Goal: Task Accomplishment & Management: Manage account settings

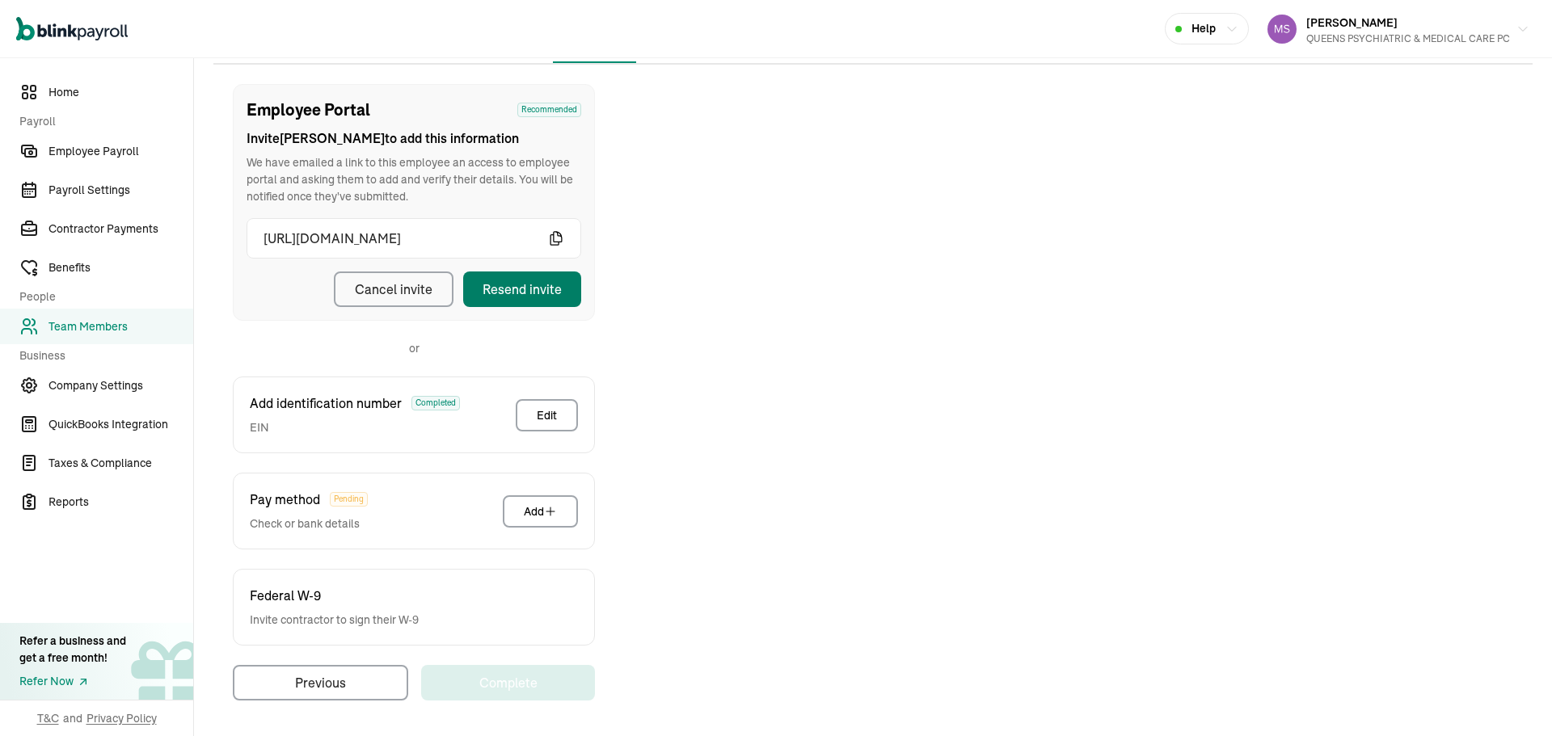
click at [565, 284] on button "Resend invite" at bounding box center [522, 290] width 118 height 36
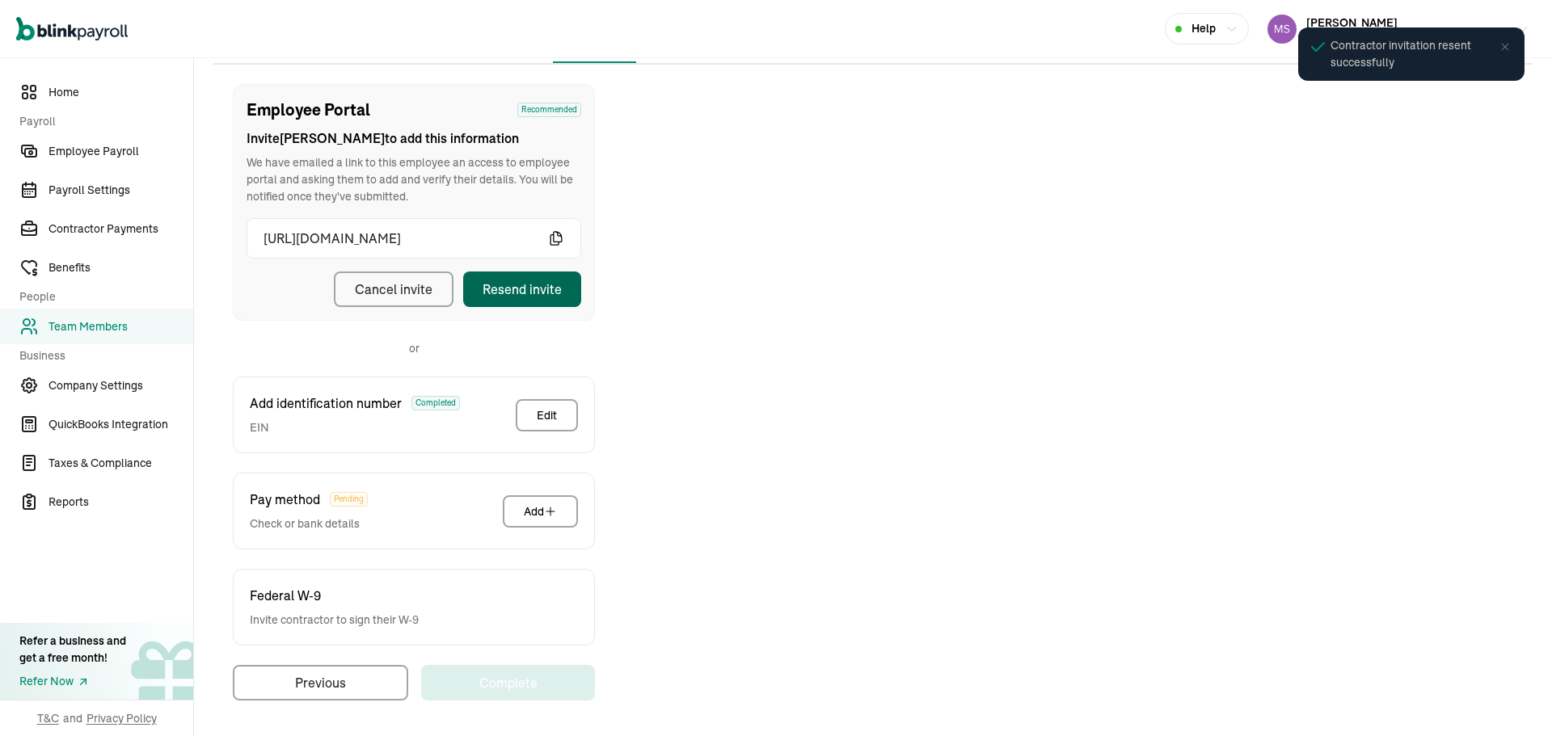
click at [958, 368] on div "Employee Portal Recommended Invite [PERSON_NAME] to add this information We hav…" at bounding box center [872, 392] width 1319 height 617
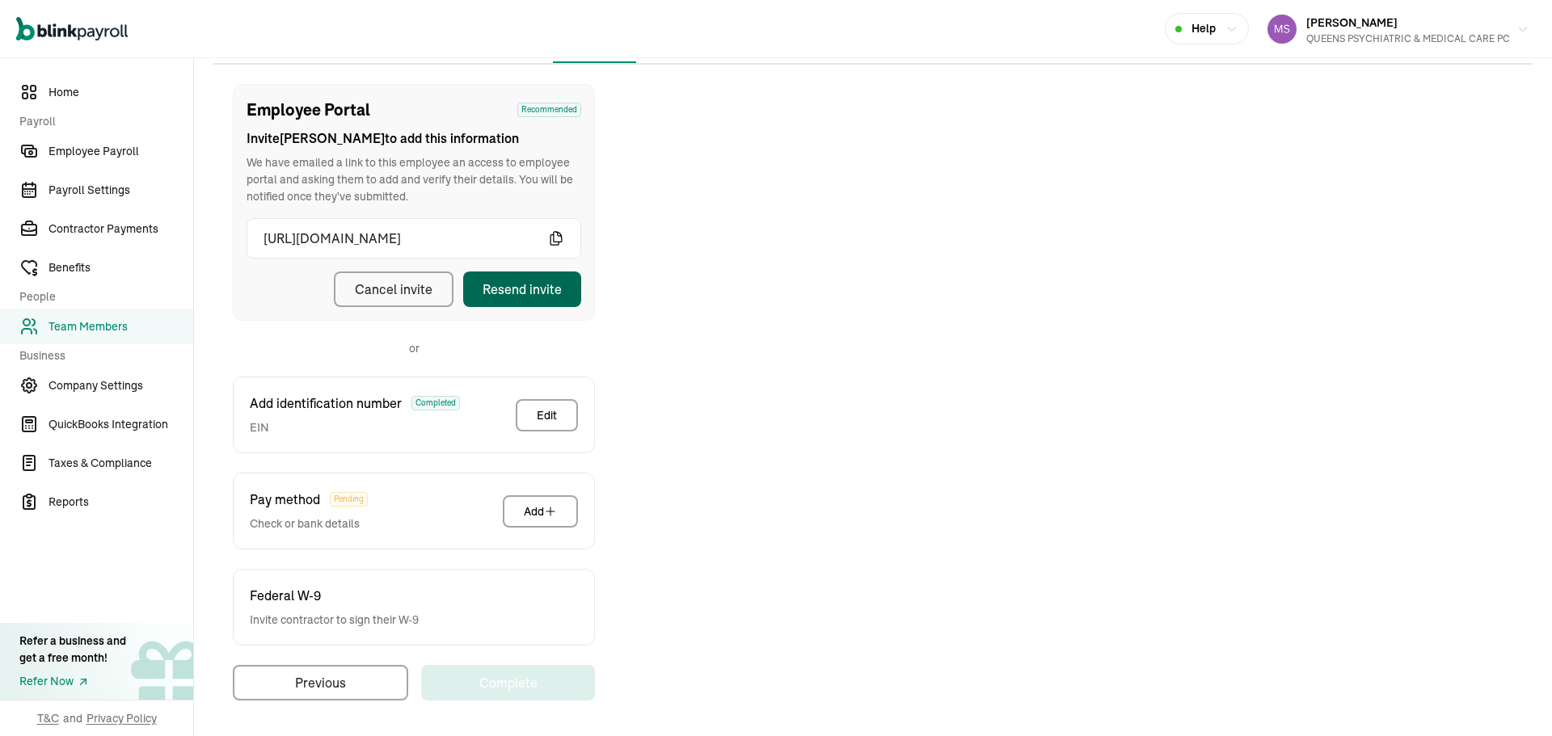
click at [565, 284] on button "Resend invite" at bounding box center [522, 290] width 118 height 36
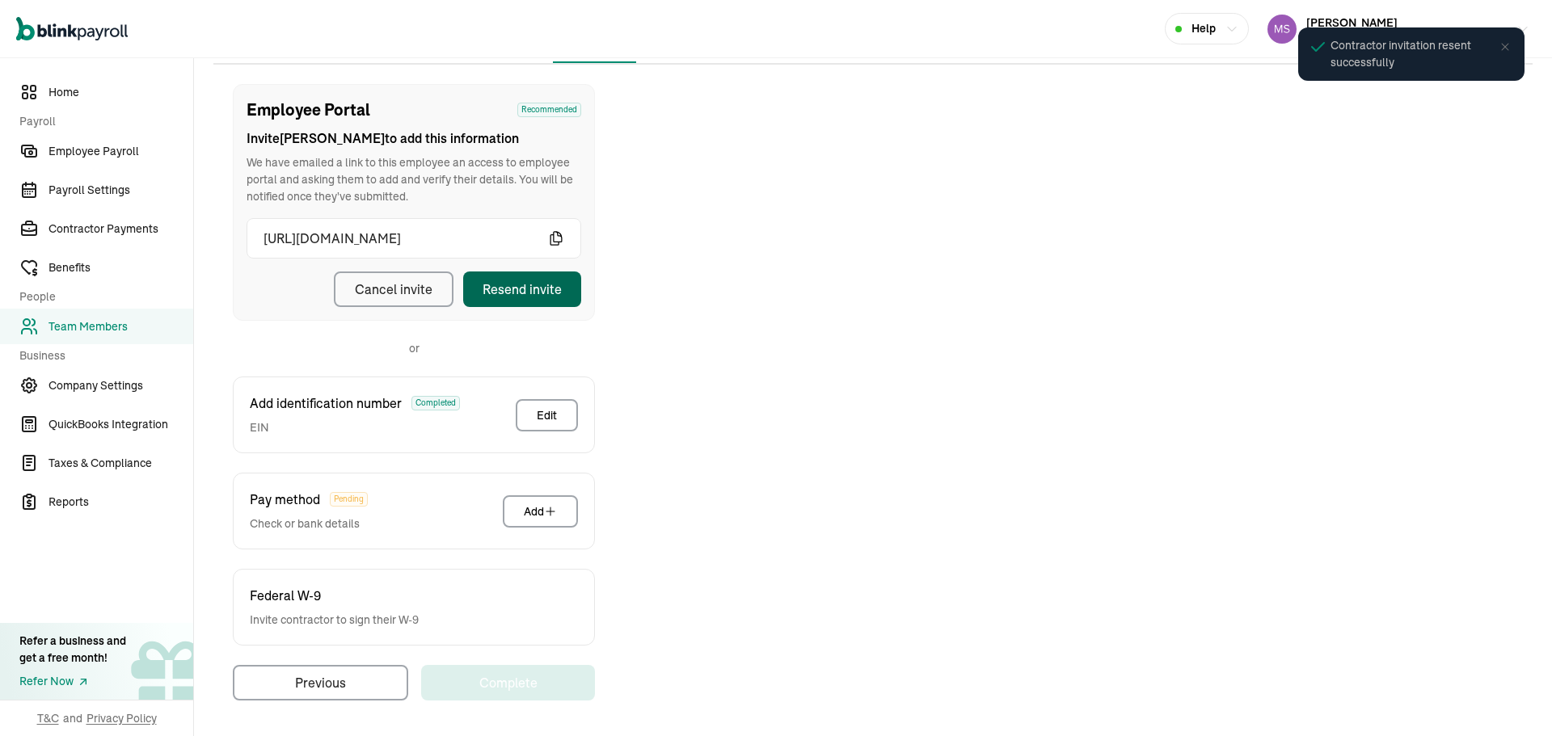
click at [958, 368] on div "Employee Portal Recommended Invite [PERSON_NAME] to add this information We hav…" at bounding box center [872, 392] width 1319 height 617
